Goal: Transaction & Acquisition: Purchase product/service

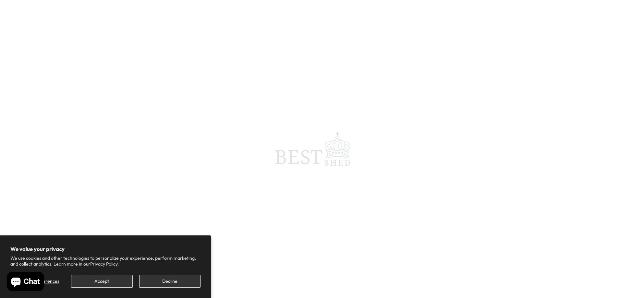
click at [182, 12] on span at bounding box center [311, 149] width 623 height 298
click at [300, 106] on div "Loading product variants... Custom Product Builder by Buildateam" at bounding box center [311, 149] width 623 height 298
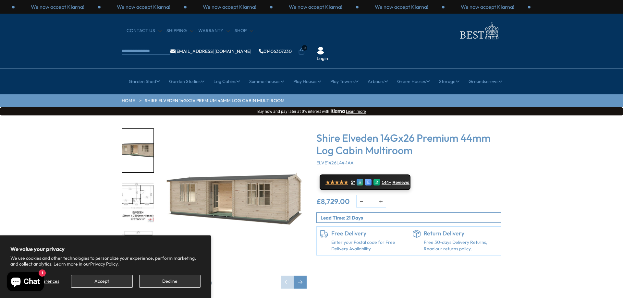
click at [249, 134] on img "1 / 10" at bounding box center [234, 201] width 146 height 146
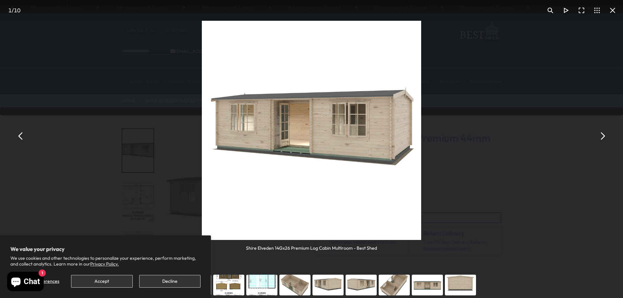
click at [105, 128] on div "Shire Elveden 14Gx26 Premium Log Cabin Multiroom - Best Shed" at bounding box center [311, 136] width 623 height 272
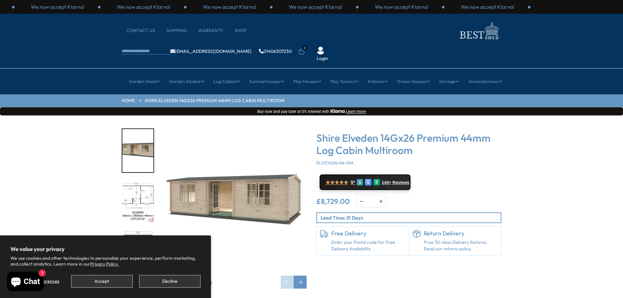
click at [161, 46] on div "CONTACT US Shipping Warranty Shop [EMAIL_ADDRESS][DOMAIN_NAME] 01406307230 0 Lo…" at bounding box center [311, 41] width 623 height 55
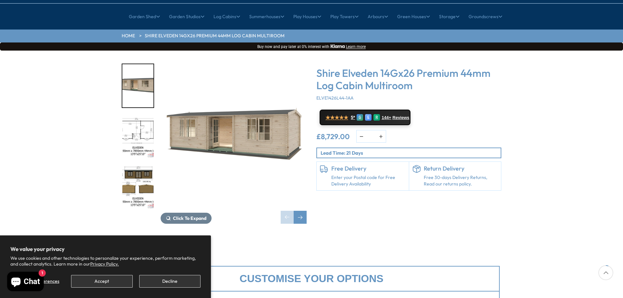
scroll to position [32, 0]
